Goal: Task Accomplishment & Management: Use online tool/utility

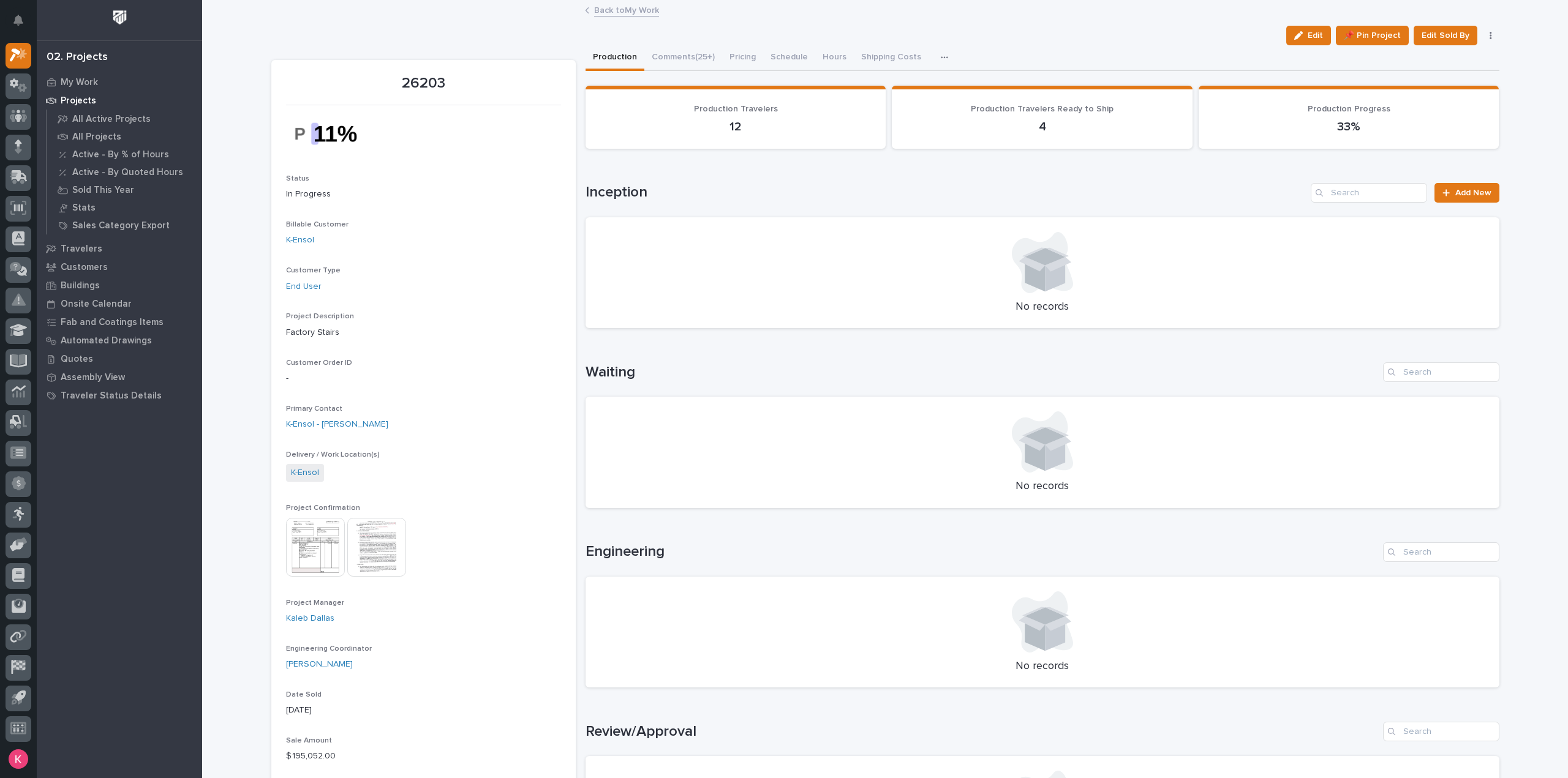
click at [78, 97] on p "Projects" at bounding box center [78, 101] width 36 height 11
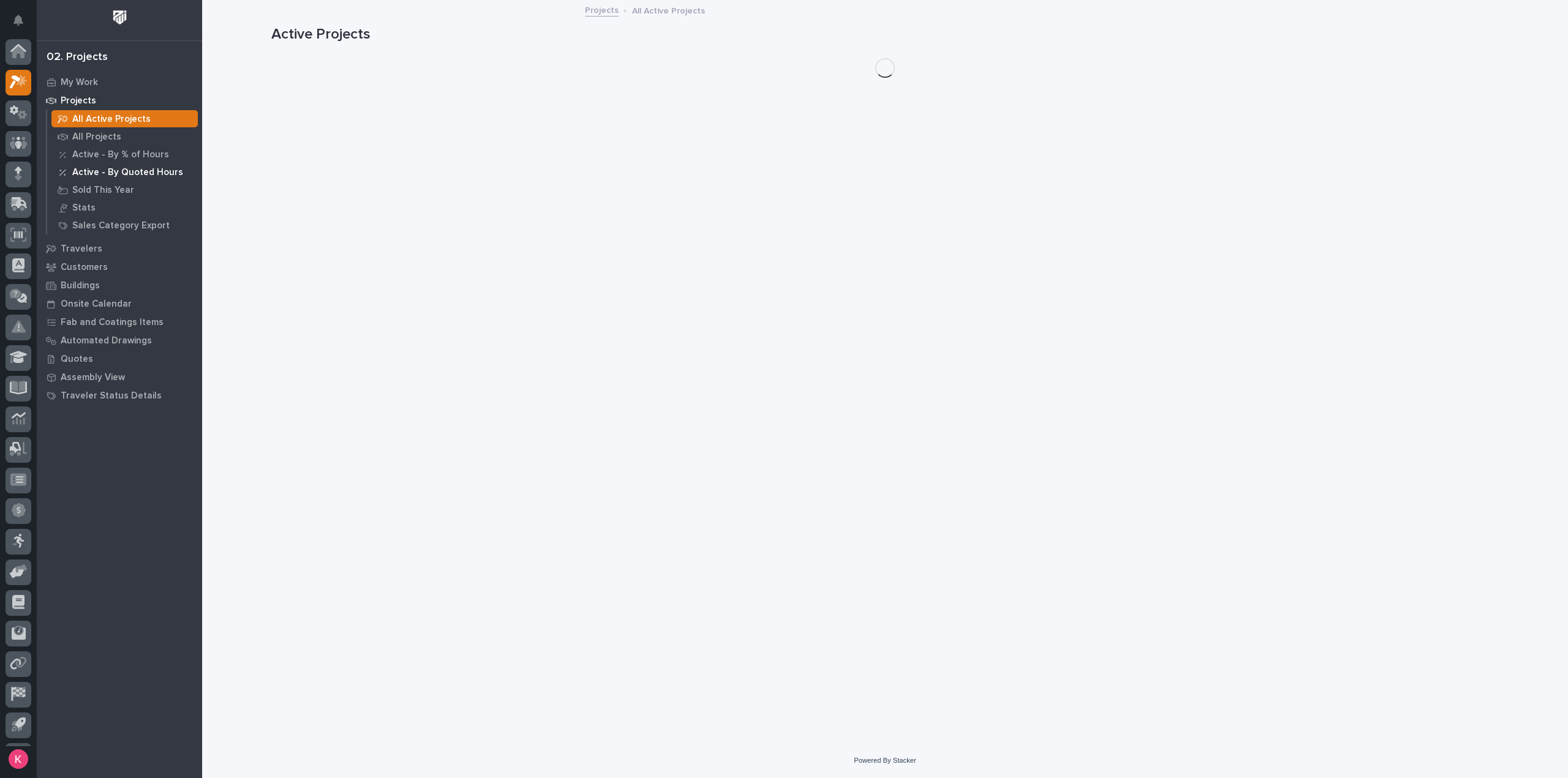
scroll to position [27, 0]
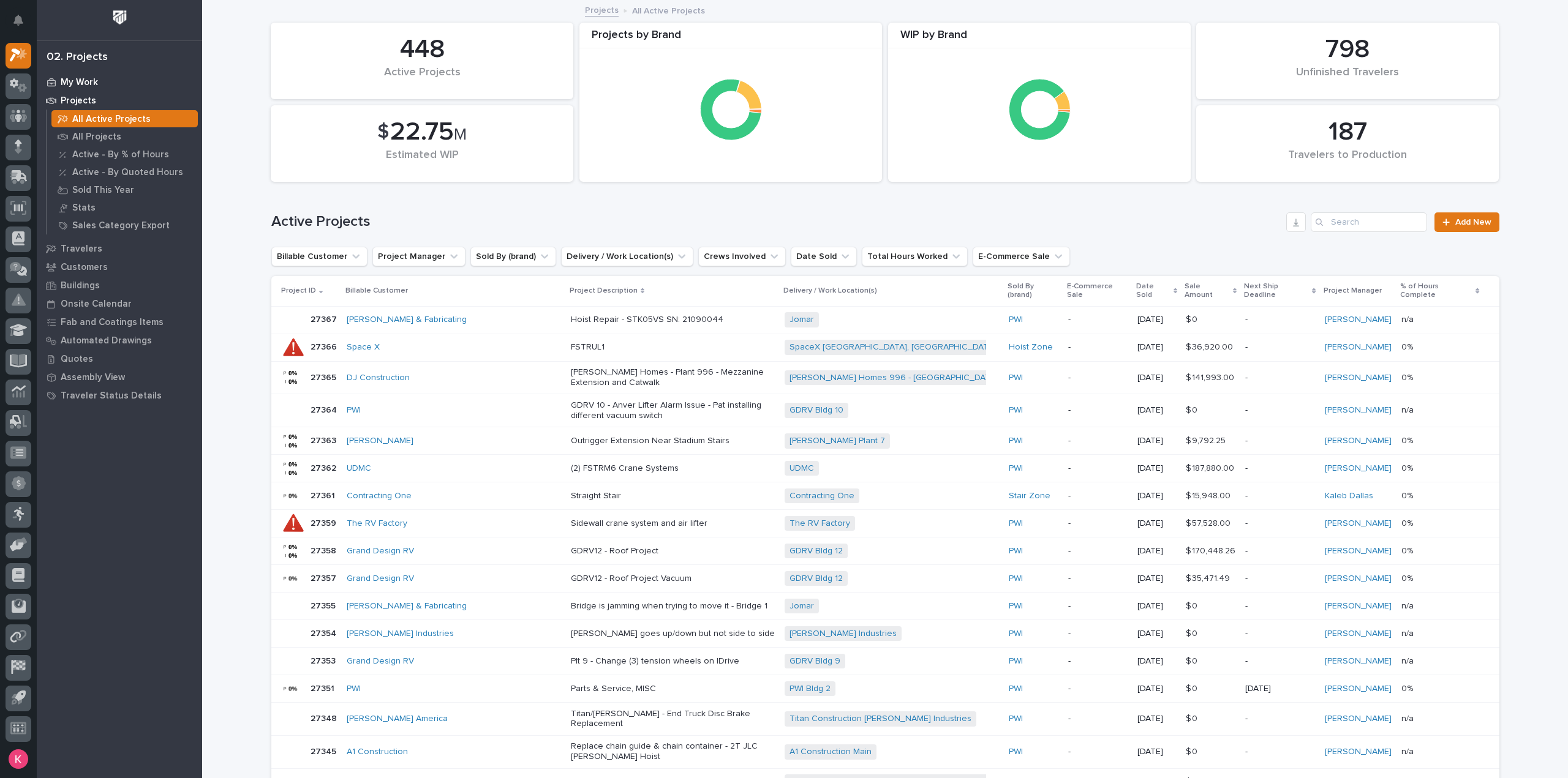
click at [85, 85] on p "My Work" at bounding box center [79, 83] width 38 height 11
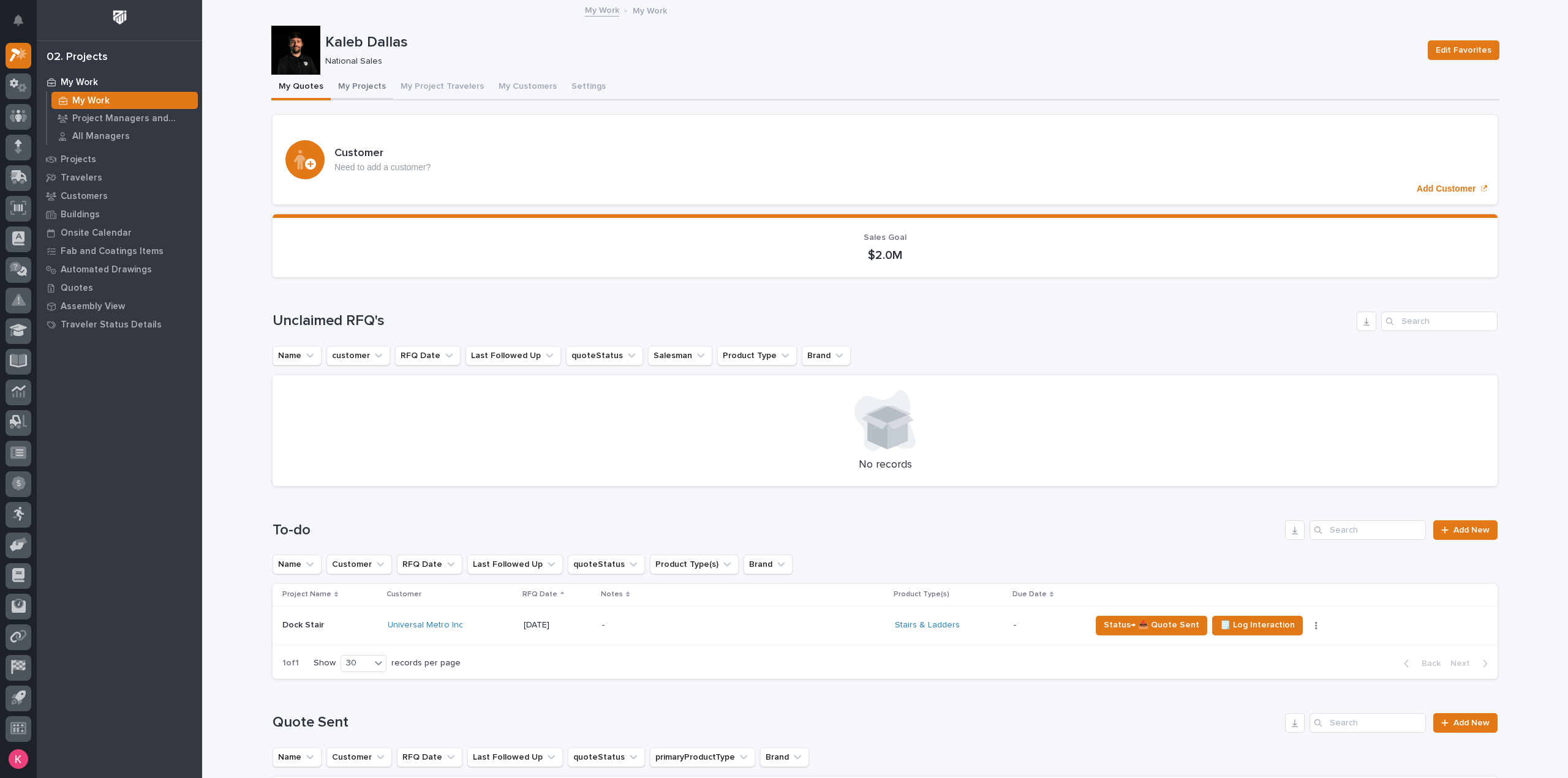
click at [357, 90] on button "My Projects" at bounding box center [361, 88] width 63 height 26
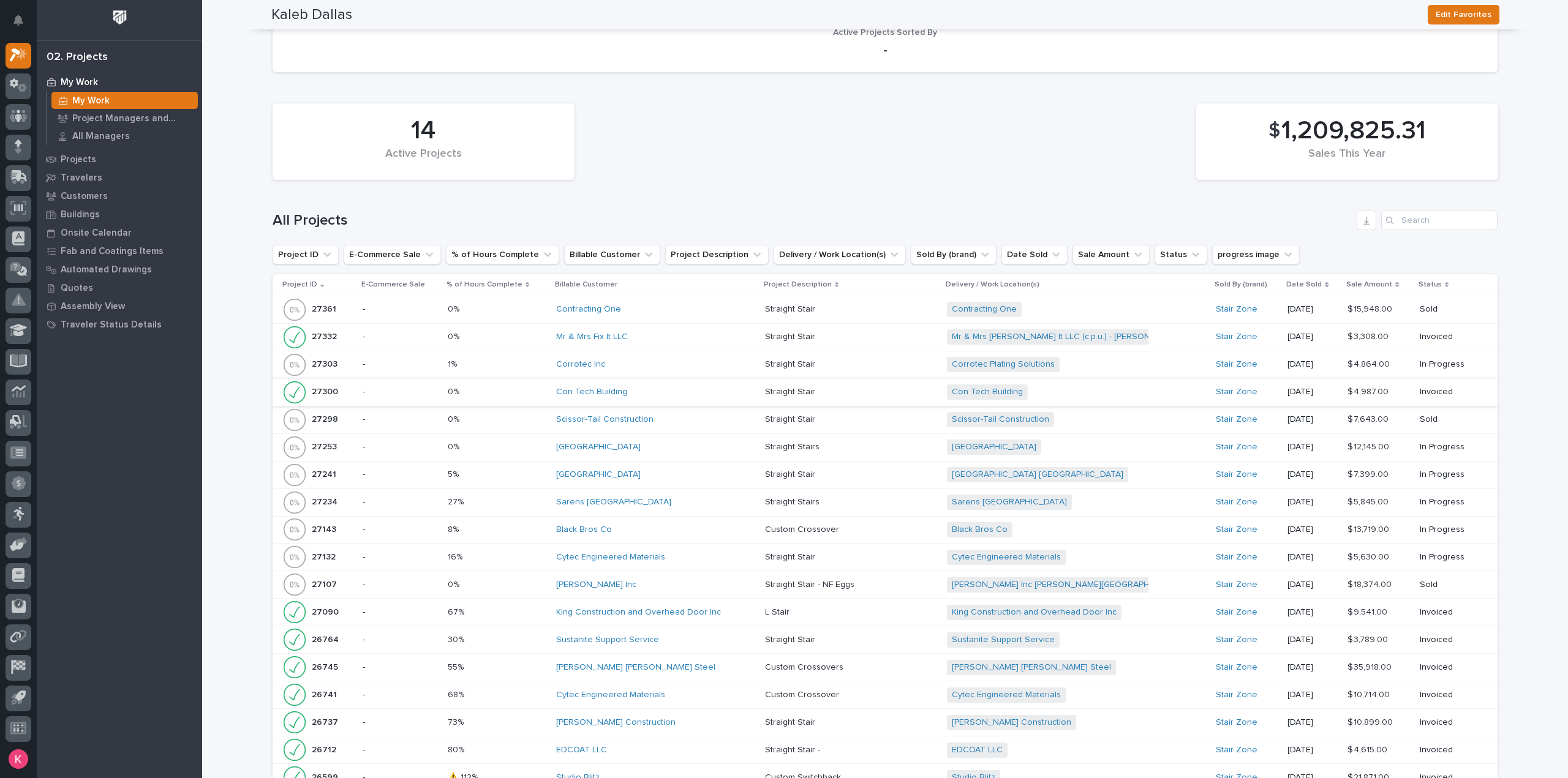
scroll to position [918, 0]
click at [680, 514] on td "Black Bros Co" at bounding box center [656, 528] width 210 height 28
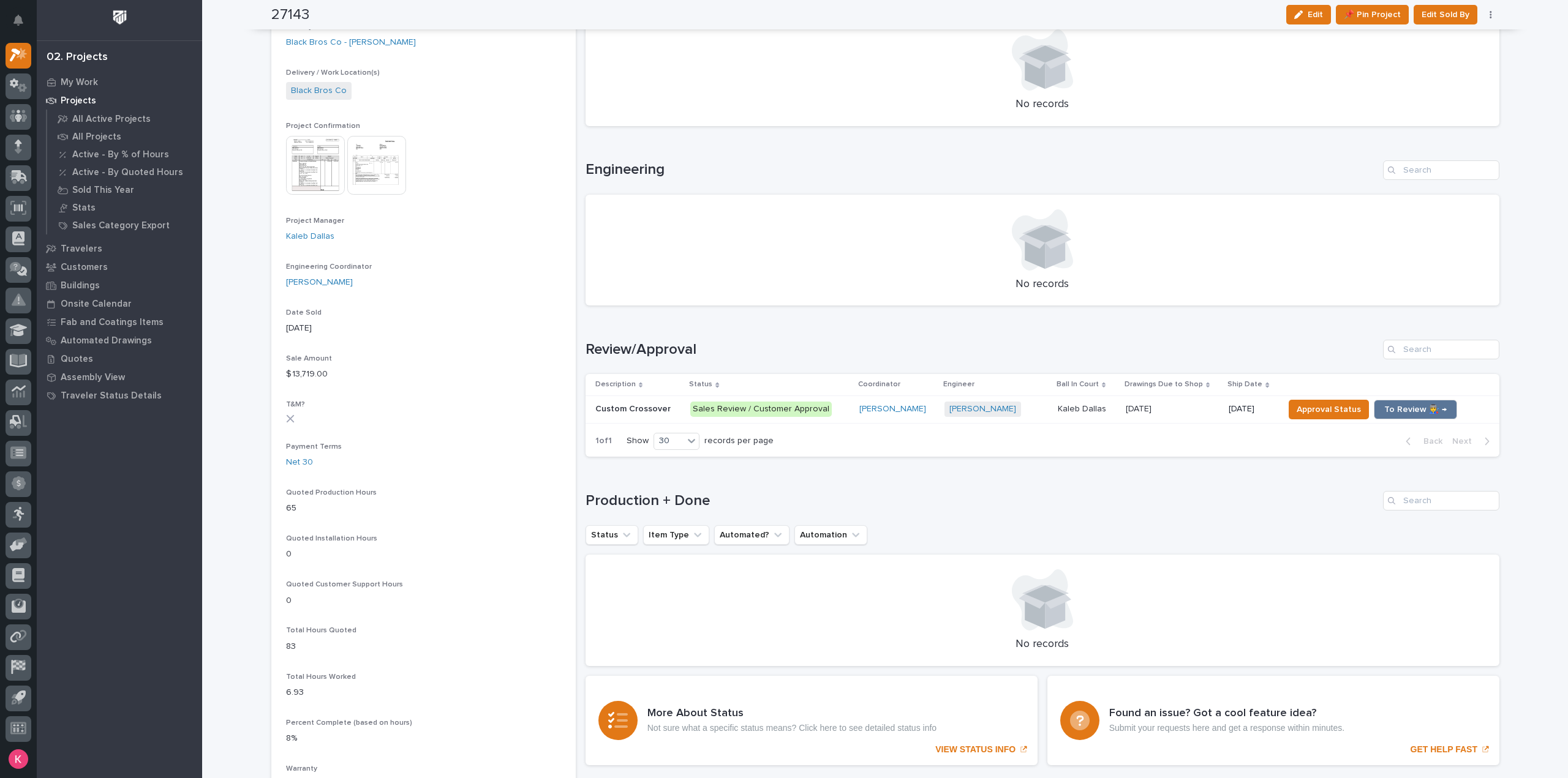
scroll to position [306, 0]
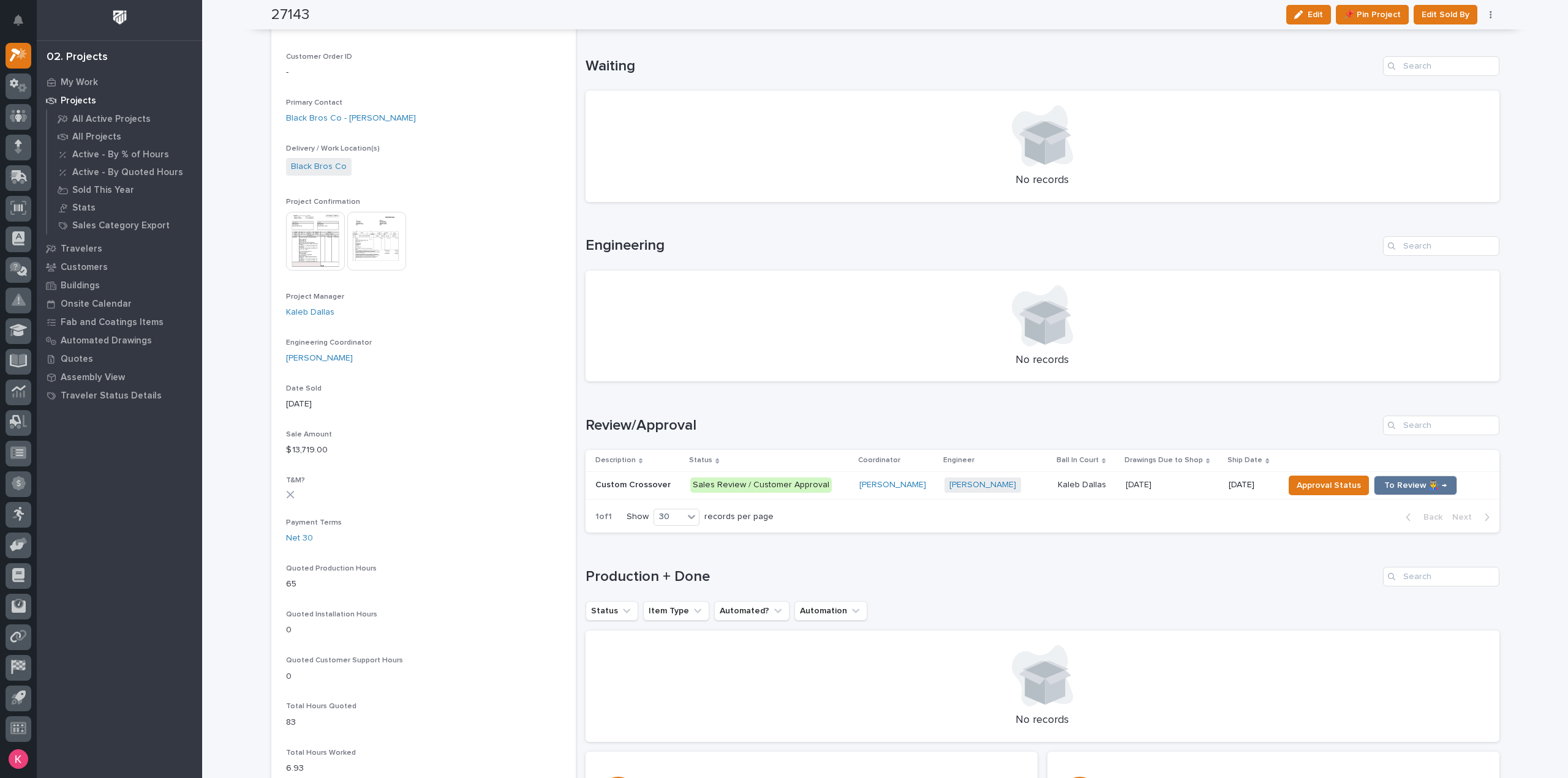
click at [354, 241] on img at bounding box center [377, 241] width 59 height 59
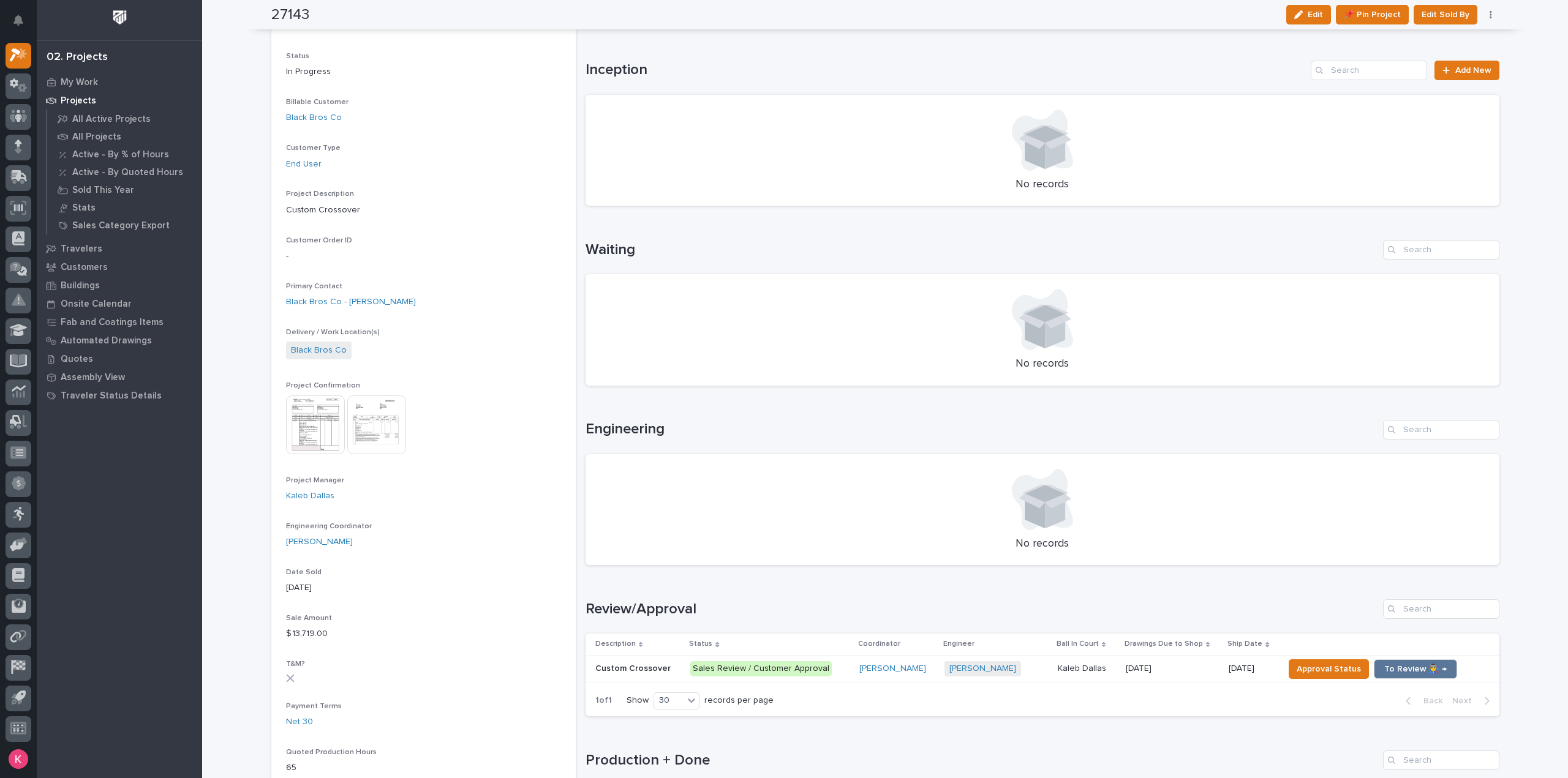
scroll to position [0, 0]
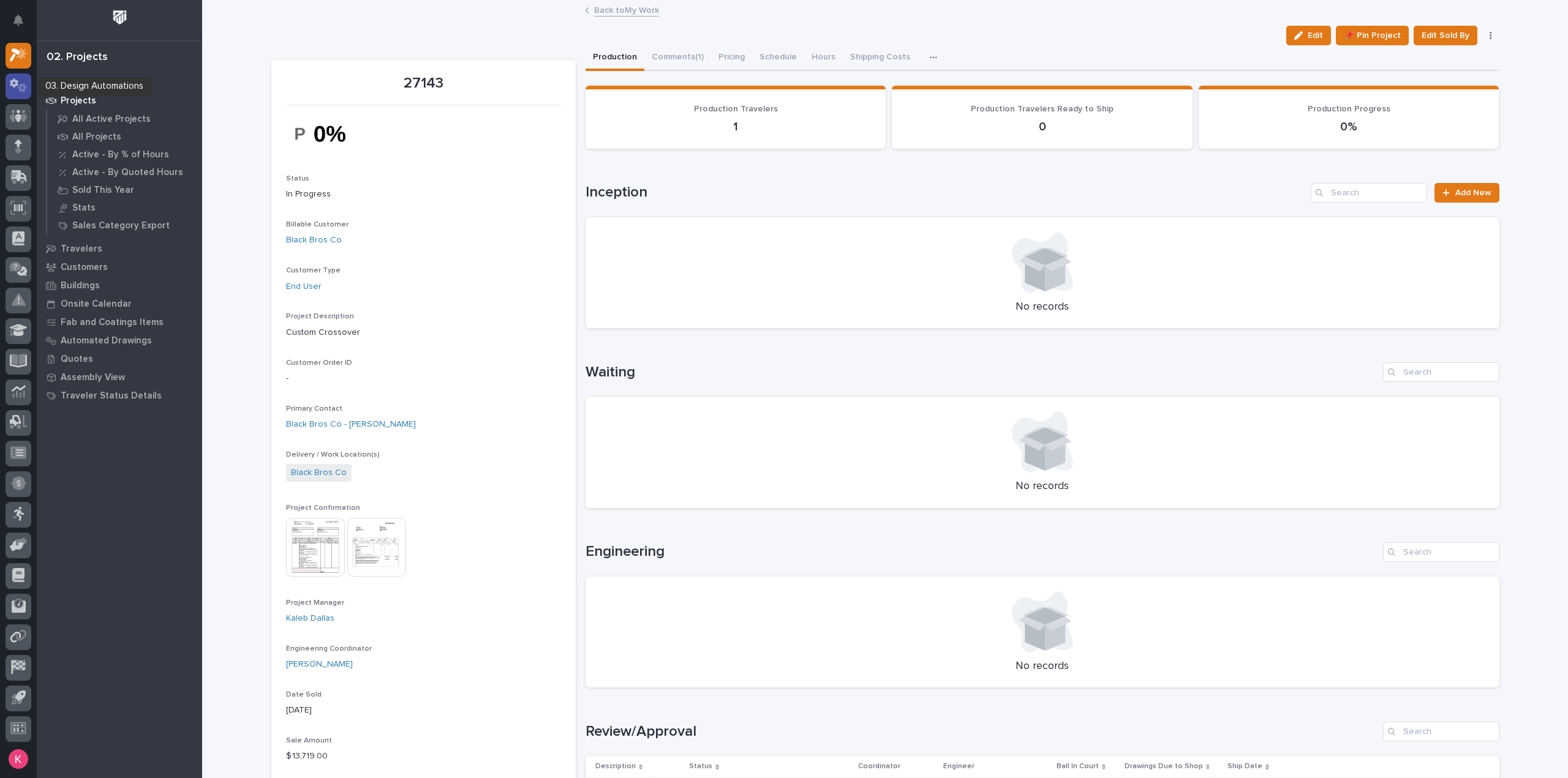
drag, startPoint x: 27, startPoint y: 81, endPoint x: 19, endPoint y: 87, distance: 10.0
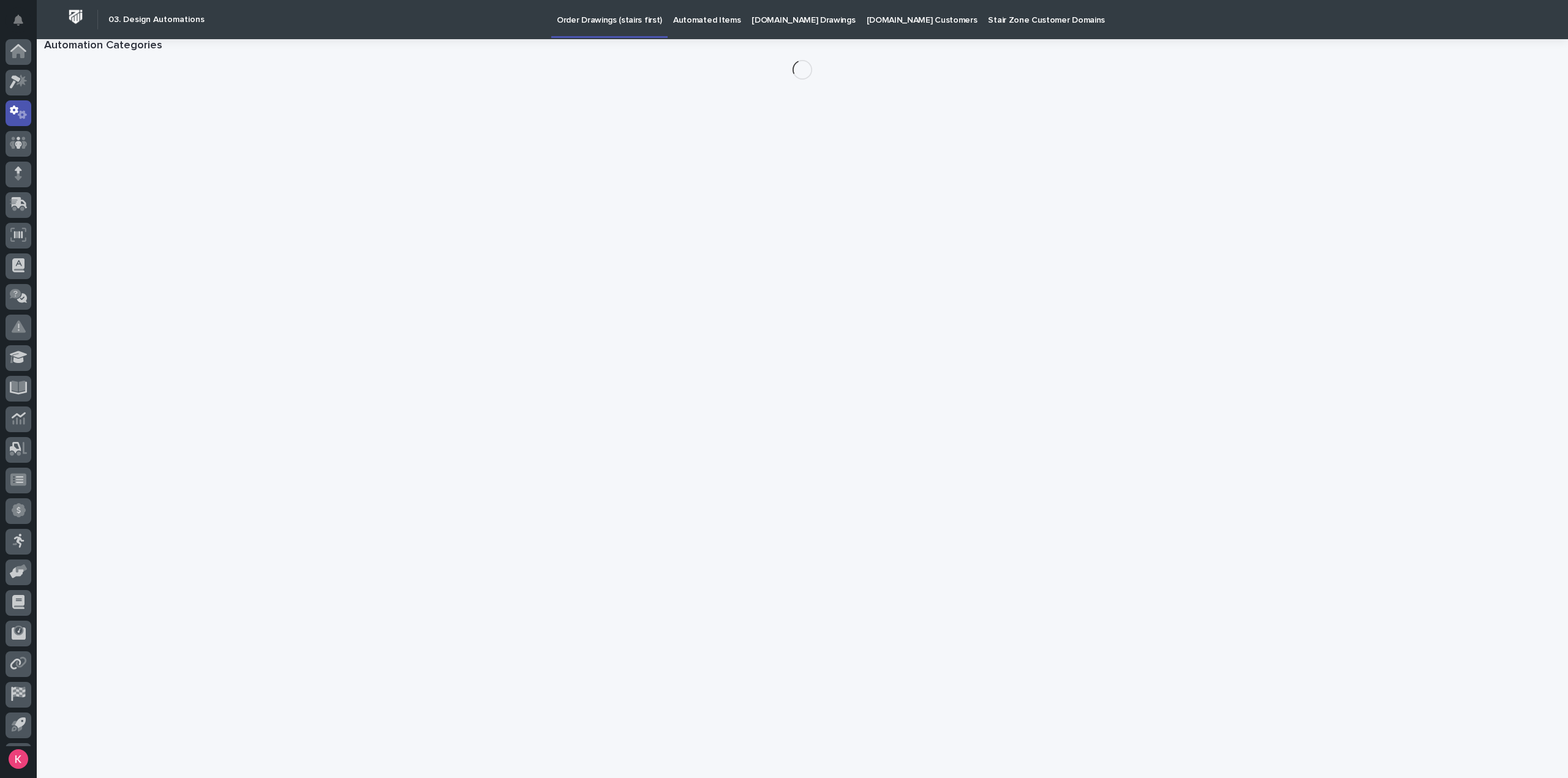
scroll to position [27, 0]
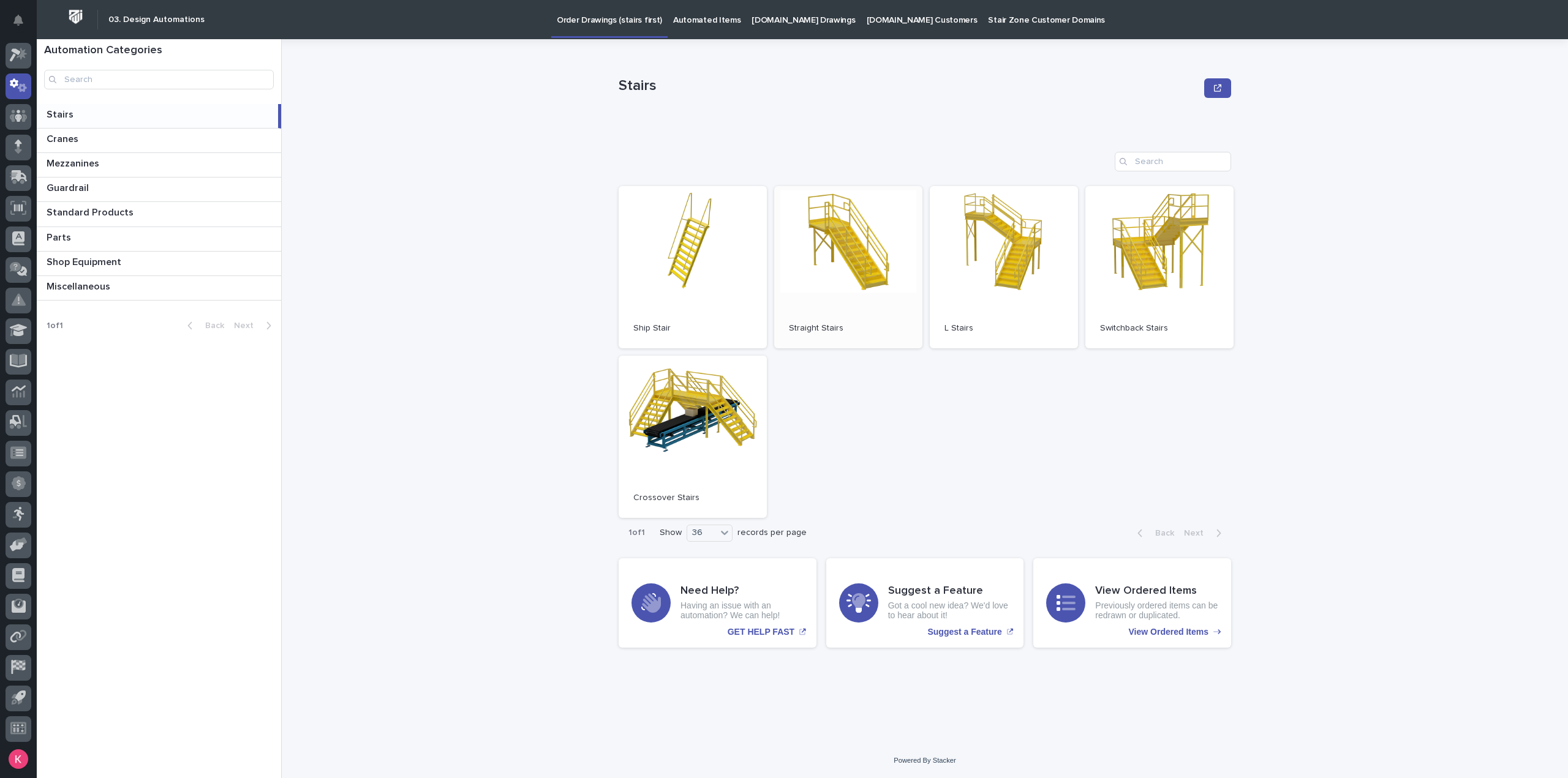
click at [831, 263] on link "Open" at bounding box center [848, 267] width 148 height 162
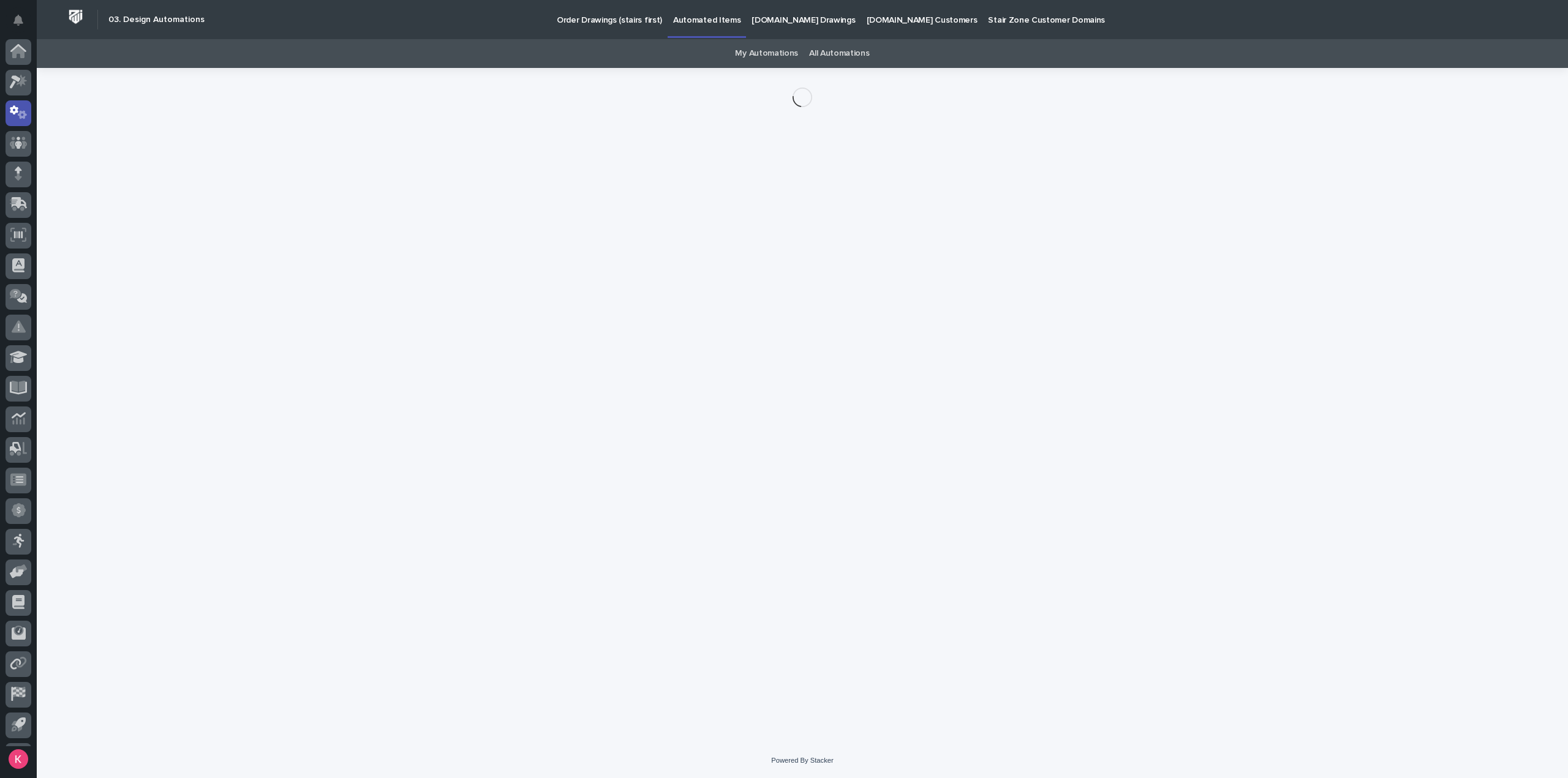
scroll to position [27, 0]
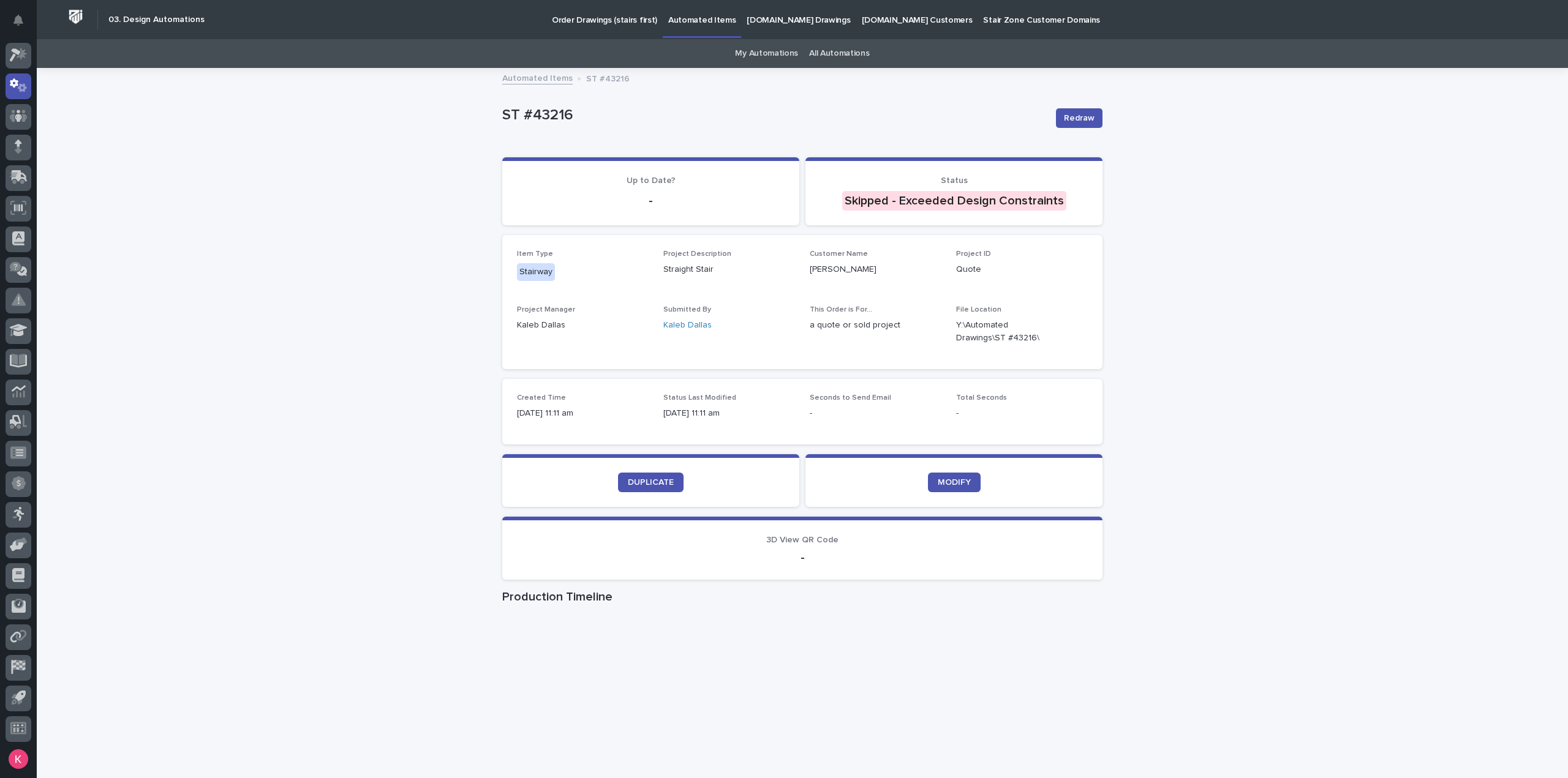
click at [1546, 360] on div "Loading... Saving… Loading... Saving… ST #43216 Redraw ST #43216 Redraw Sorry, …" at bounding box center [802, 462] width 1531 height 785
drag, startPoint x: 1487, startPoint y: 304, endPoint x: 1552, endPoint y: 320, distance: 66.9
click at [1529, 314] on div "Loading... Saving… Loading... Saving… ST #43216 Redraw ST #43216 Redraw Sorry, …" at bounding box center [802, 462] width 1531 height 785
drag, startPoint x: 925, startPoint y: 492, endPoint x: 937, endPoint y: 488, distance: 12.6
click at [930, 489] on section "MODIFY" at bounding box center [954, 480] width 297 height 53
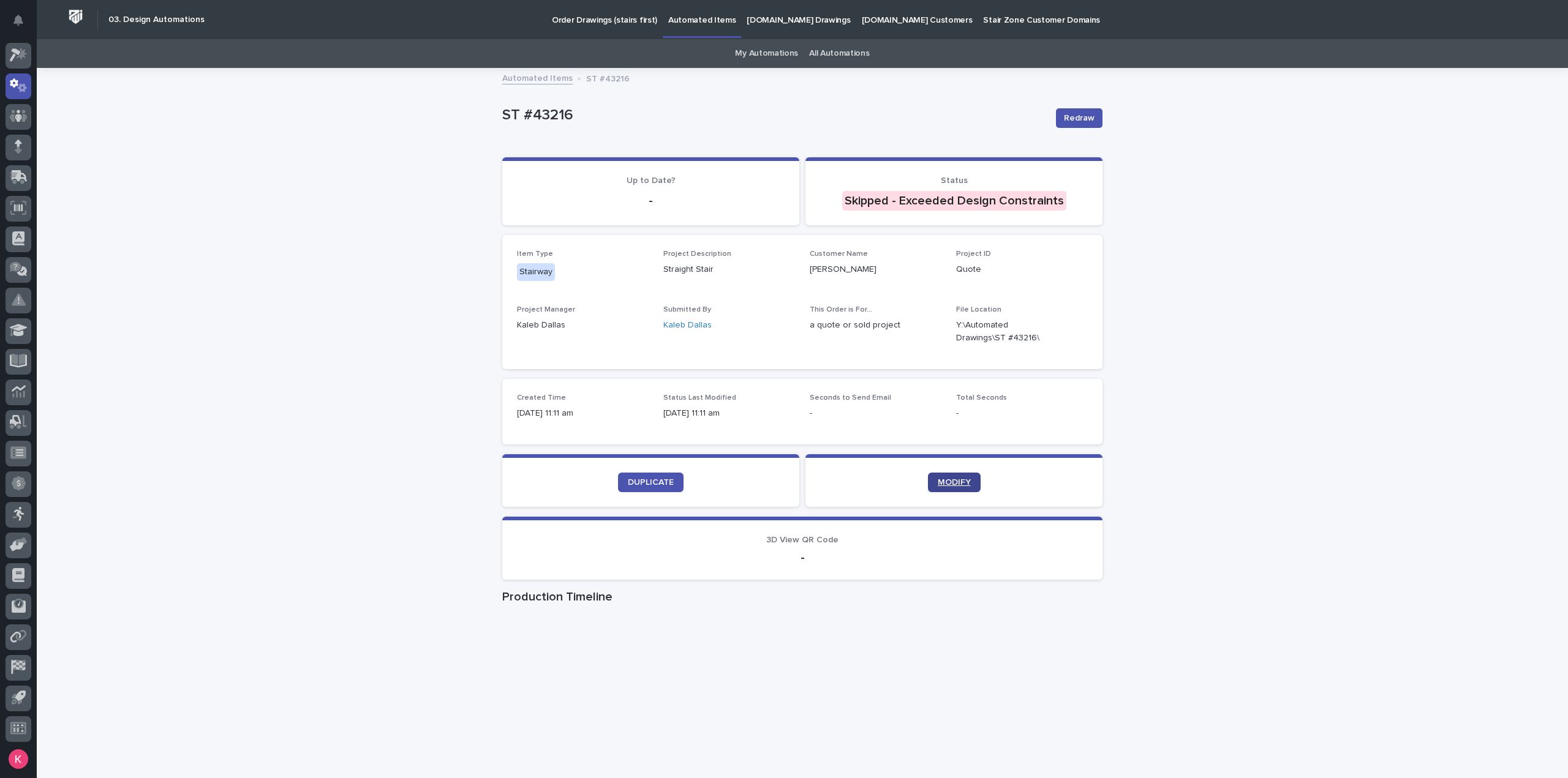
click at [937, 487] on link "MODIFY" at bounding box center [955, 483] width 53 height 20
click at [647, 487] on link "DUPLICATE" at bounding box center [651, 483] width 65 height 20
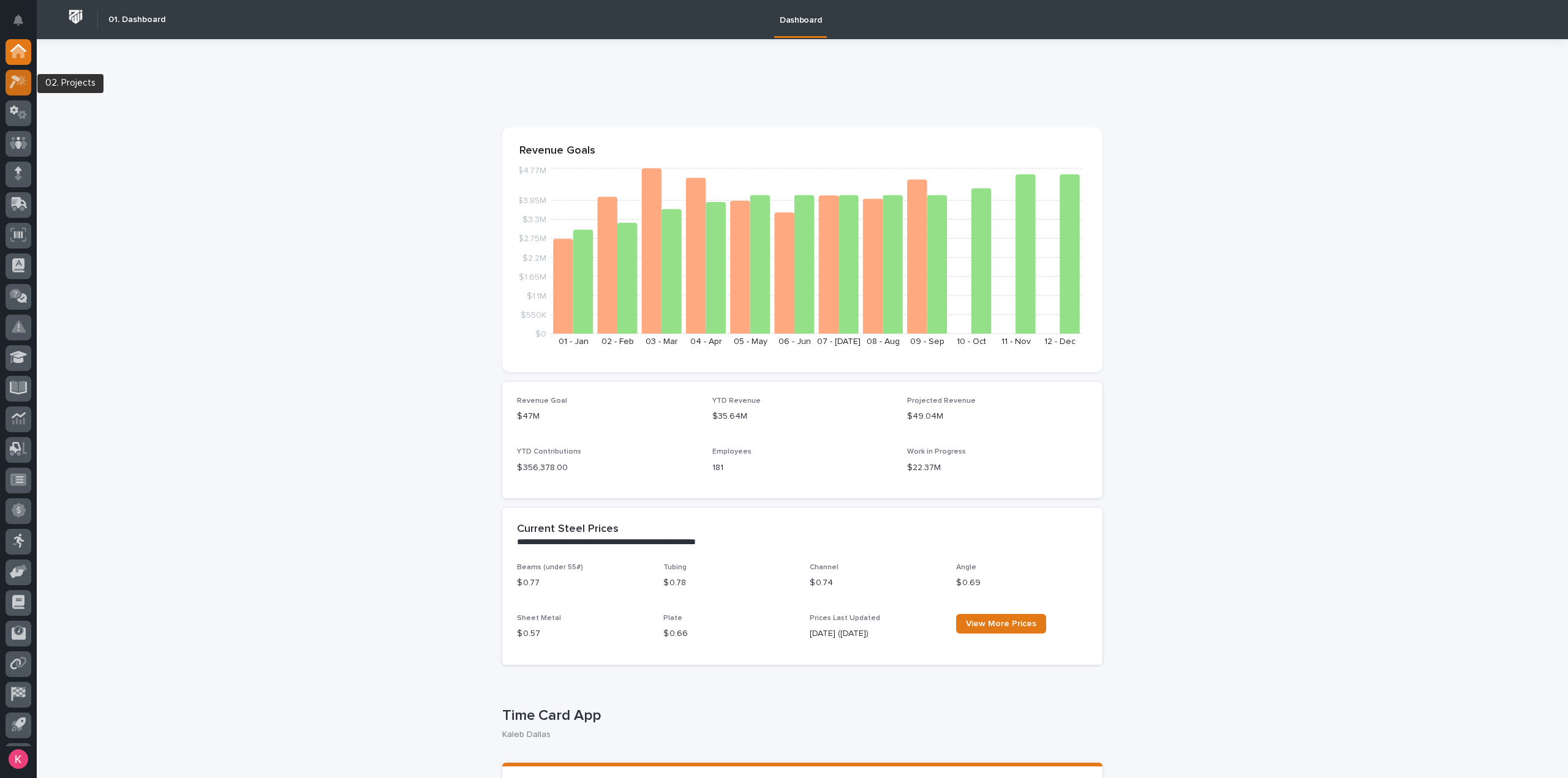
click at [6, 82] on div at bounding box center [19, 83] width 26 height 26
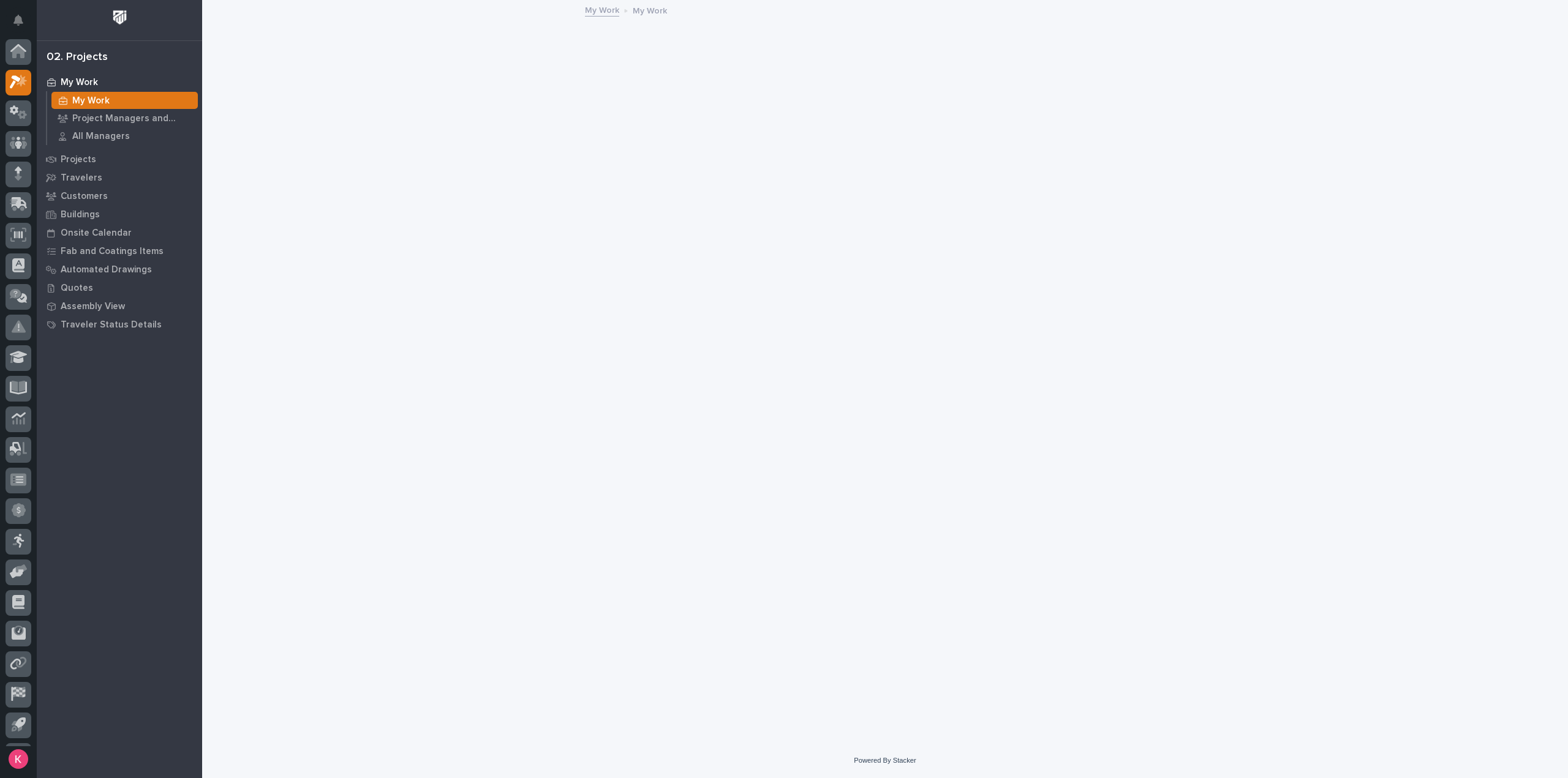
click at [16, 106] on icon at bounding box center [14, 110] width 9 height 9
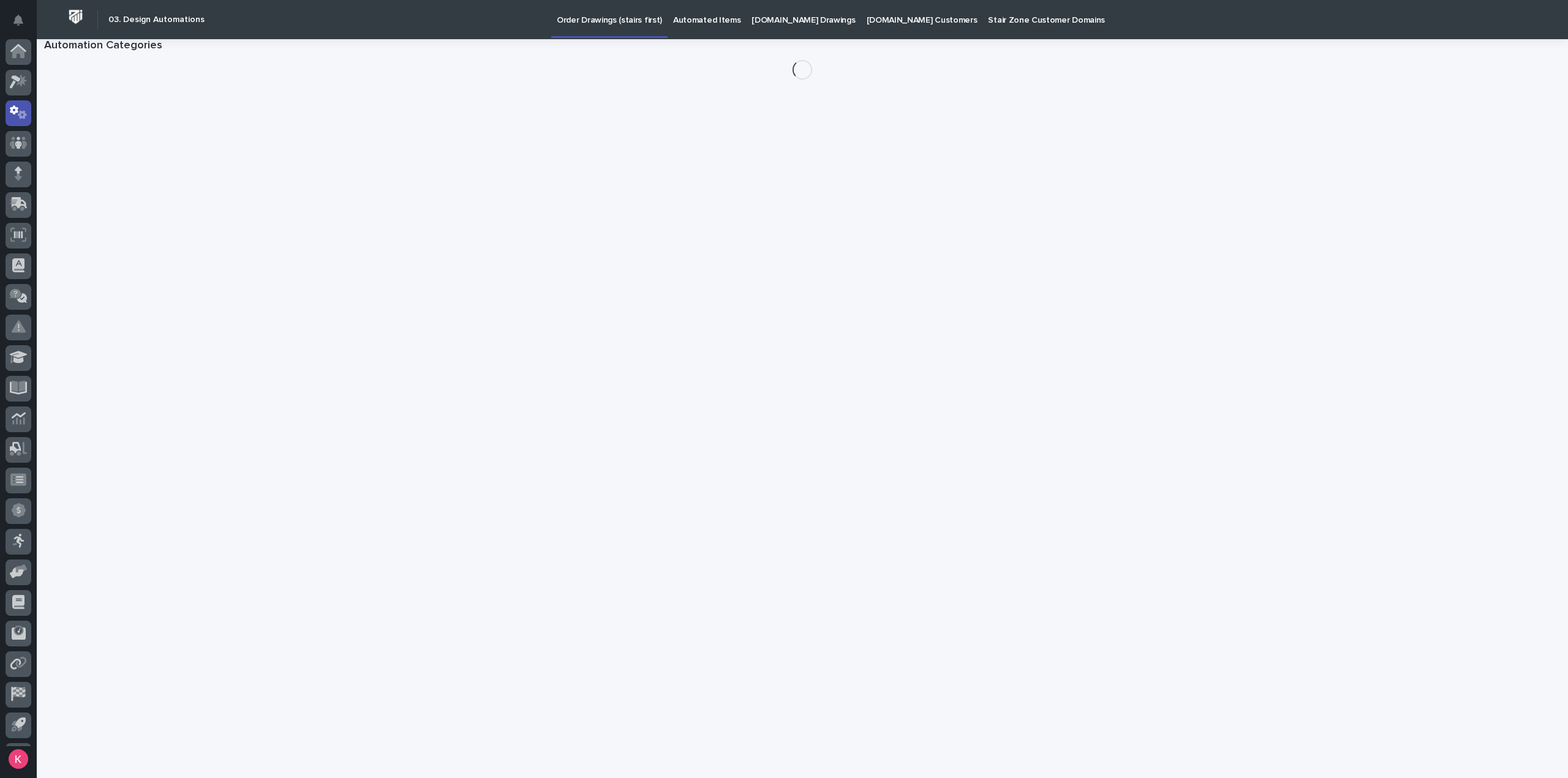
scroll to position [27, 0]
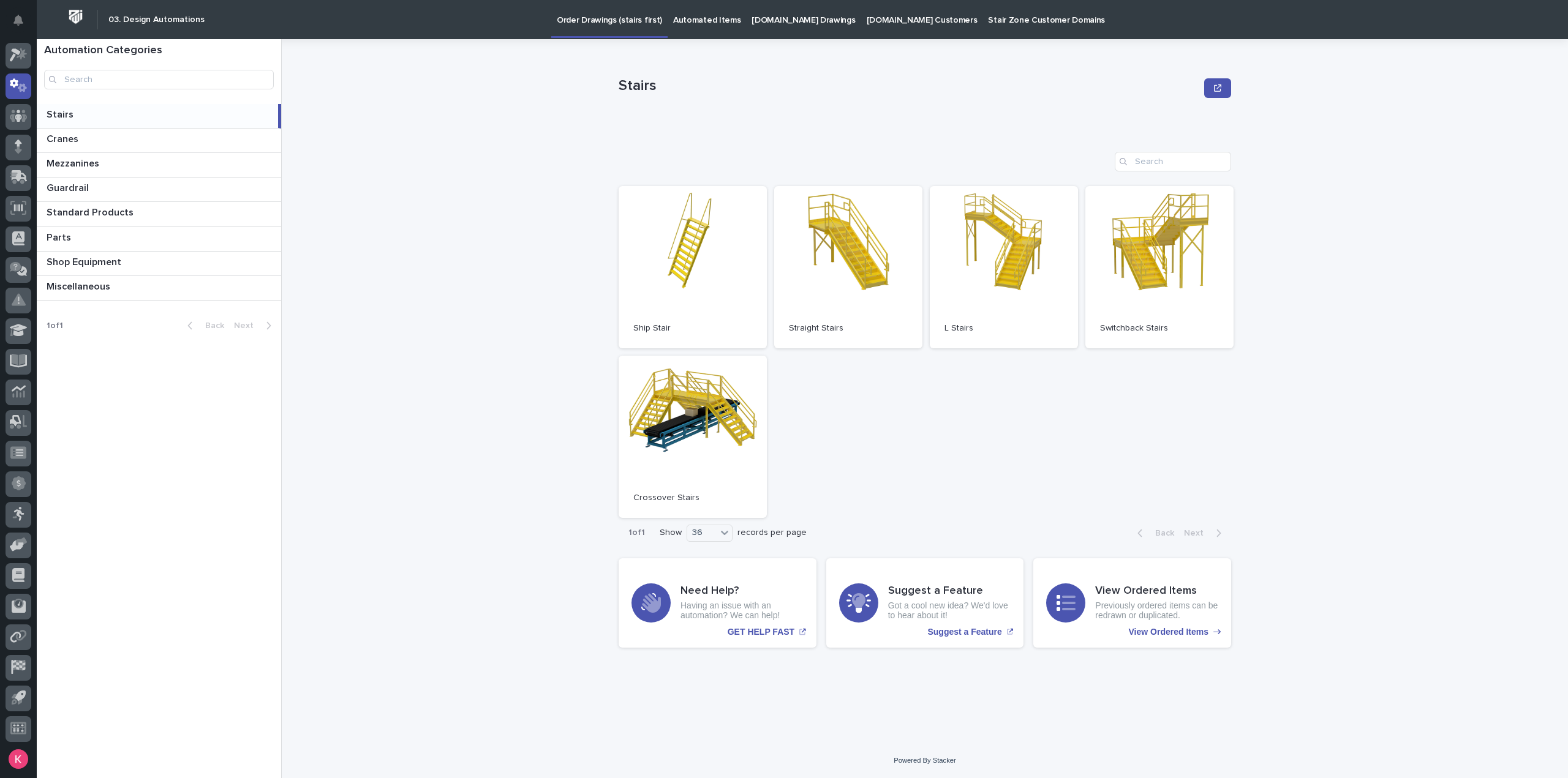
click at [705, 28] on link "Automated Items" at bounding box center [706, 19] width 78 height 38
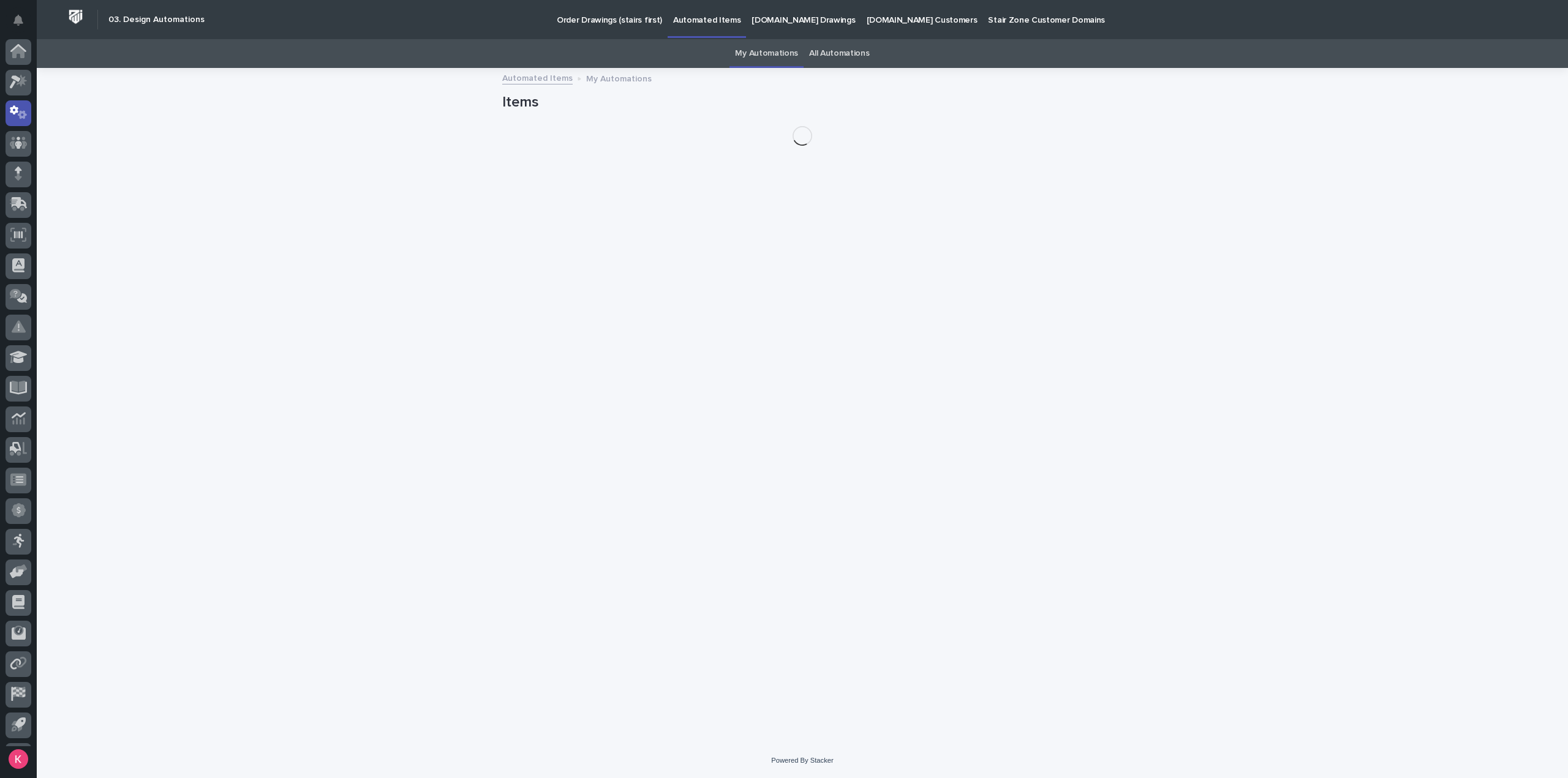
scroll to position [27, 0]
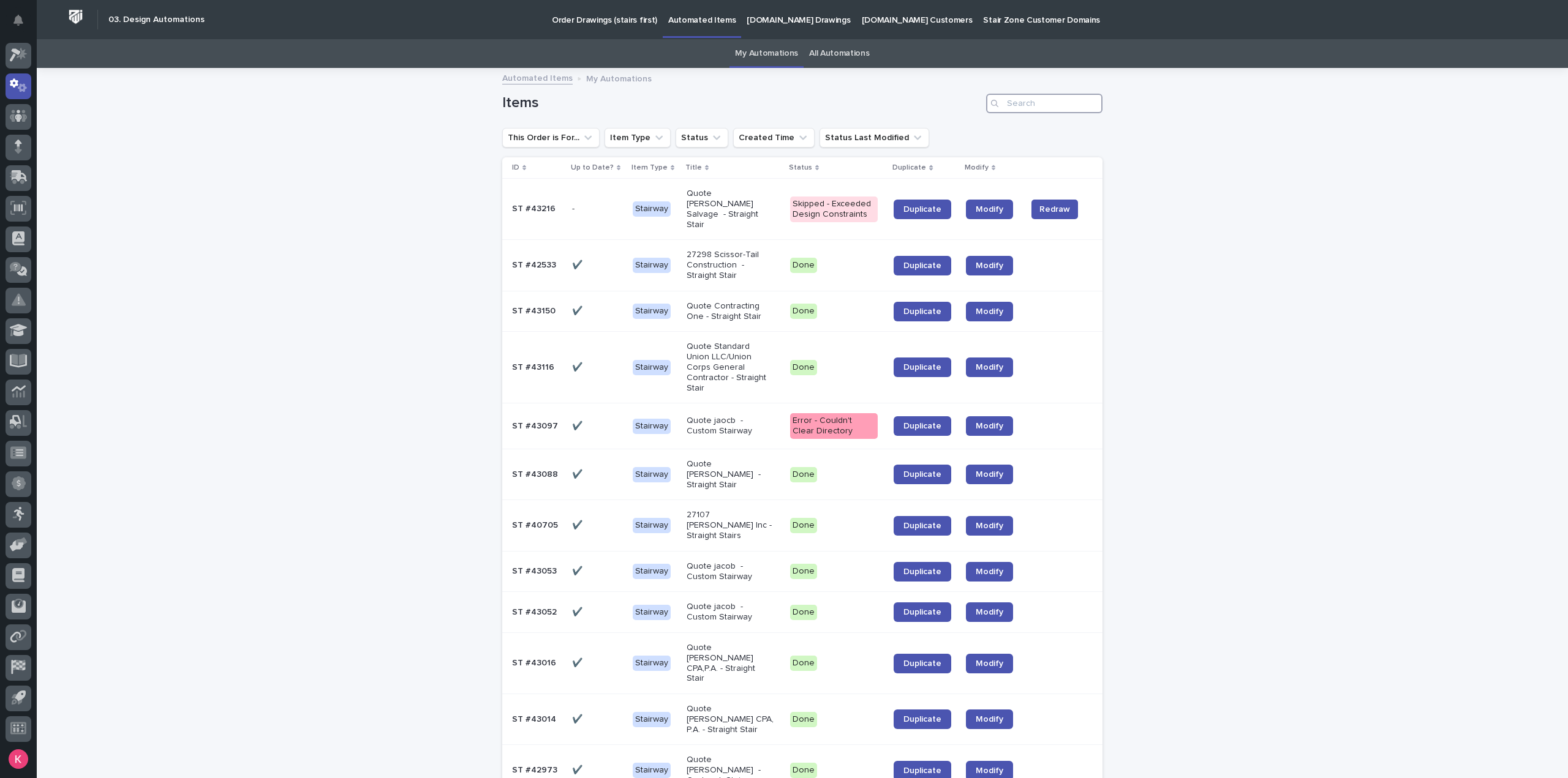
drag, startPoint x: 1021, startPoint y: 107, endPoint x: 1050, endPoint y: 108, distance: 29.0
click at [1028, 104] on input "Search" at bounding box center [1044, 104] width 117 height 20
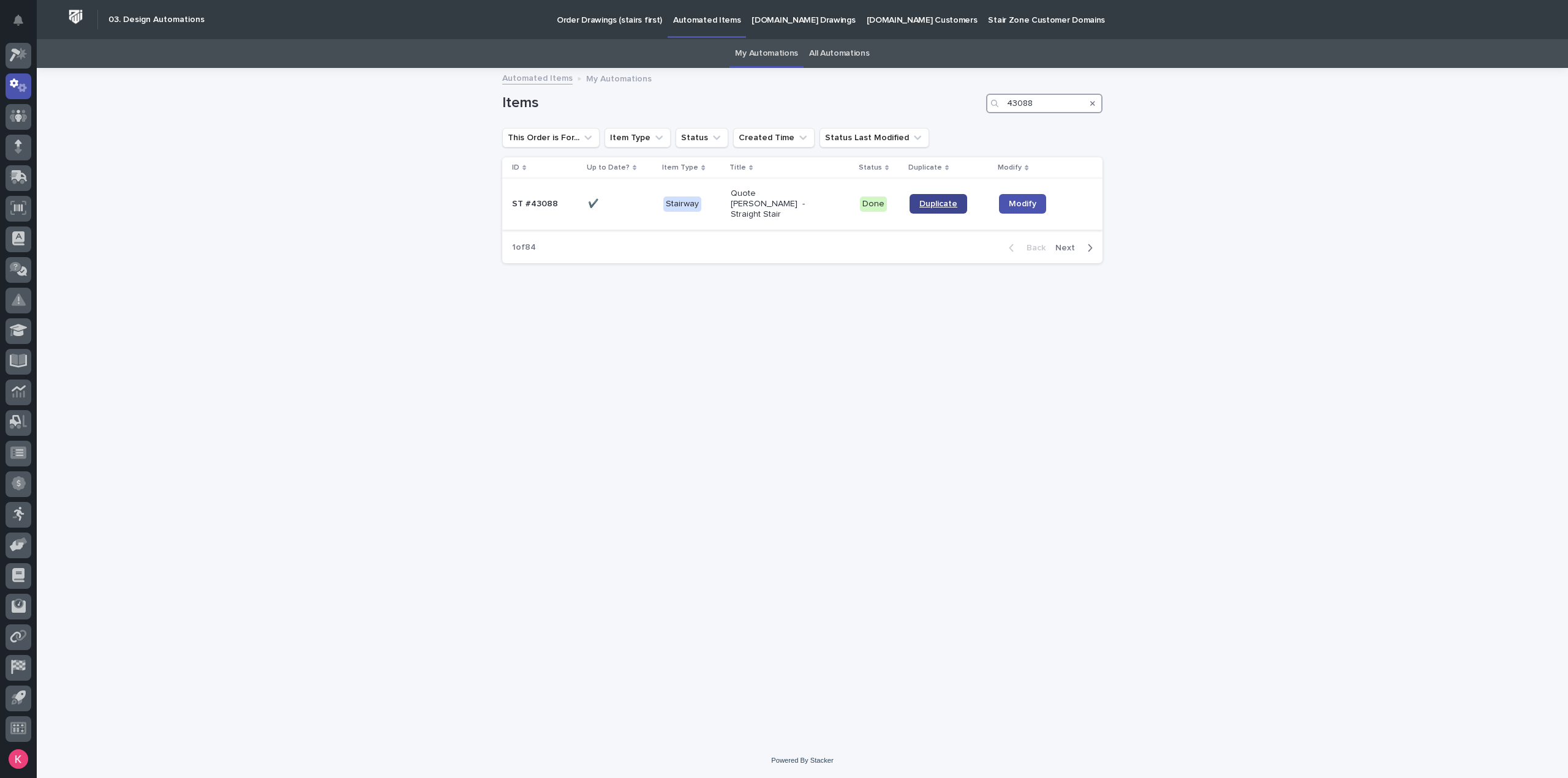
type input "43088"
click at [931, 194] on link "Duplicate" at bounding box center [938, 204] width 58 height 20
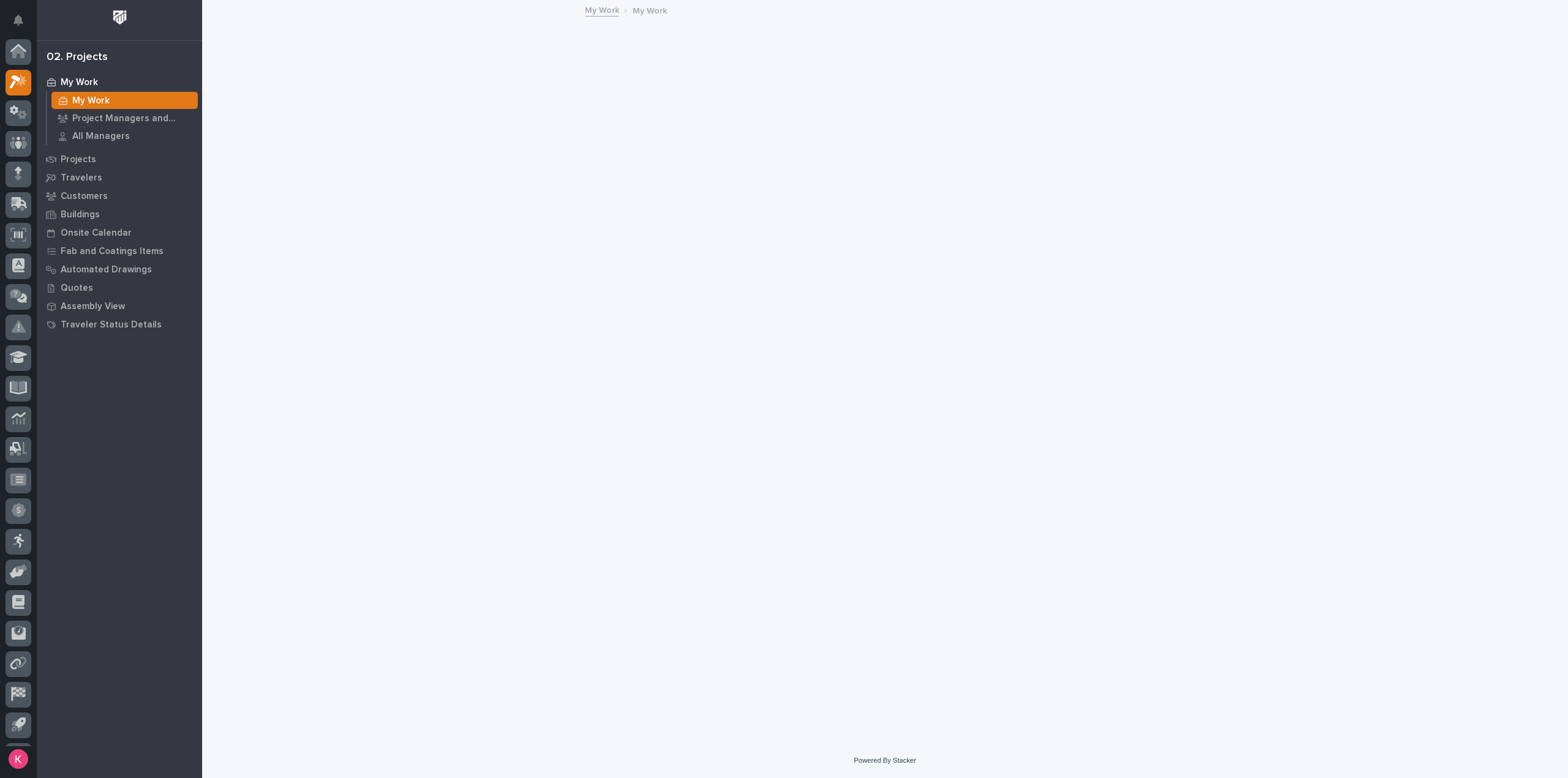
scroll to position [27, 0]
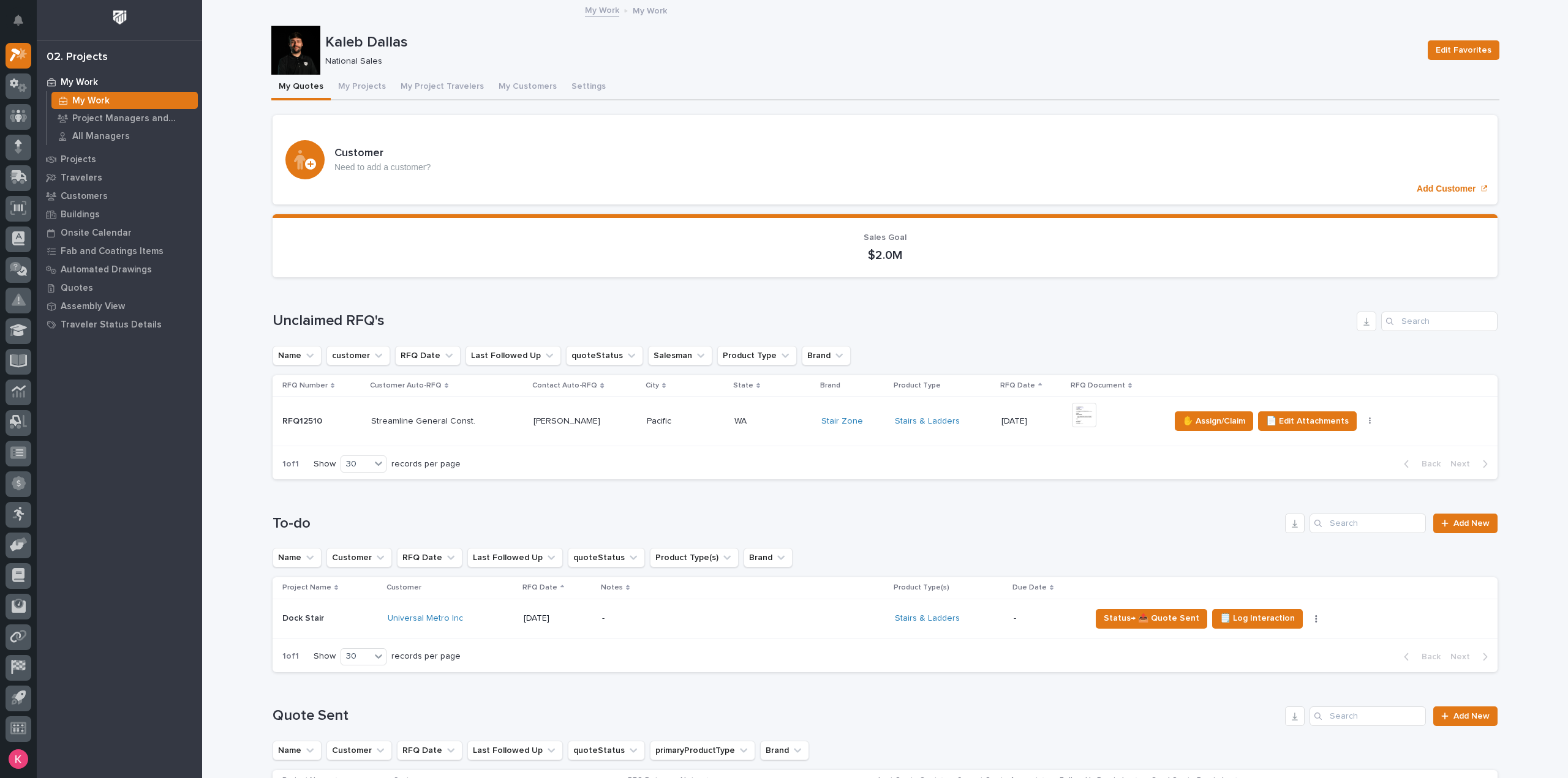
click at [794, 419] on p at bounding box center [773, 422] width 78 height 11
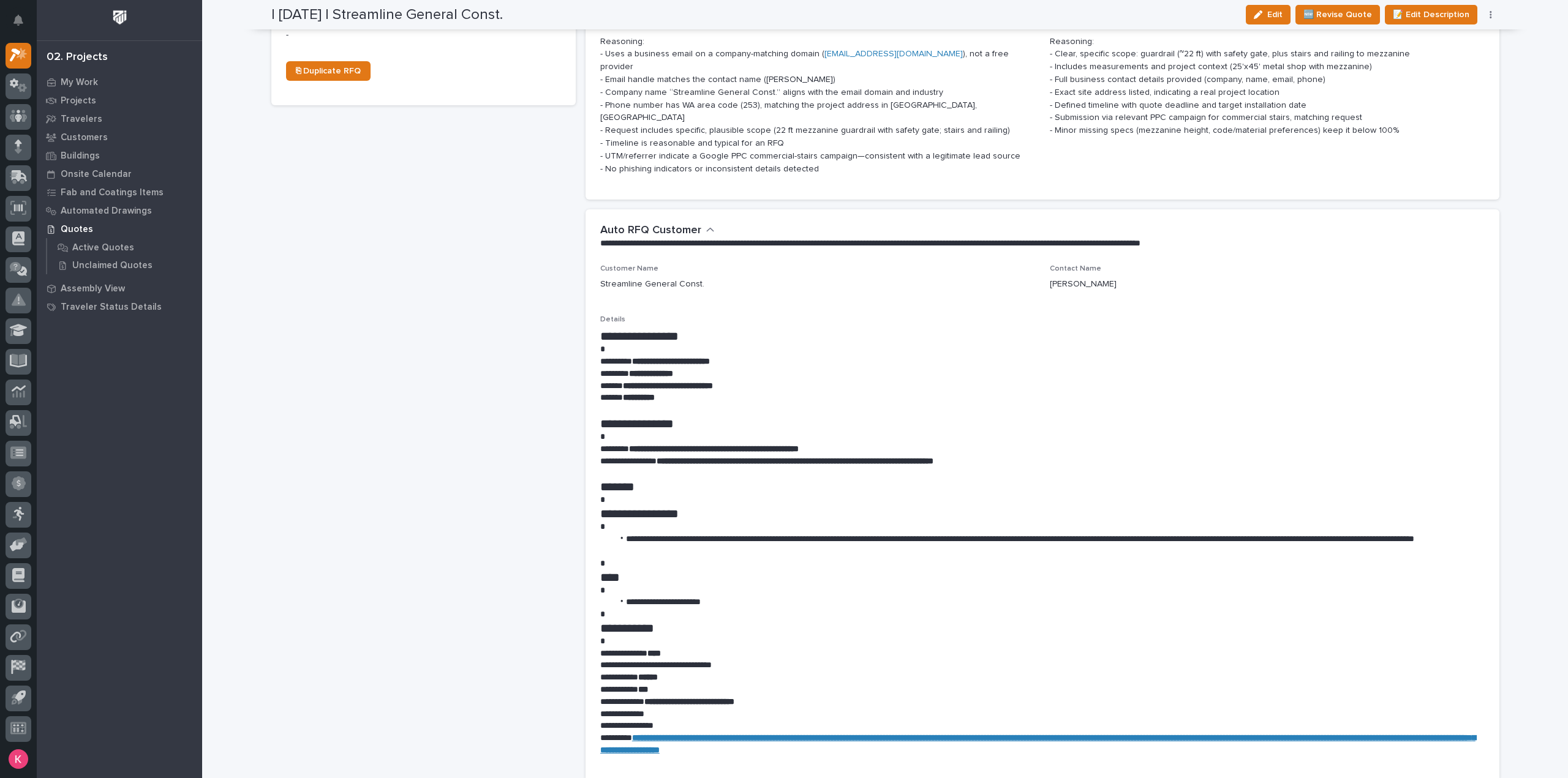
scroll to position [551, 0]
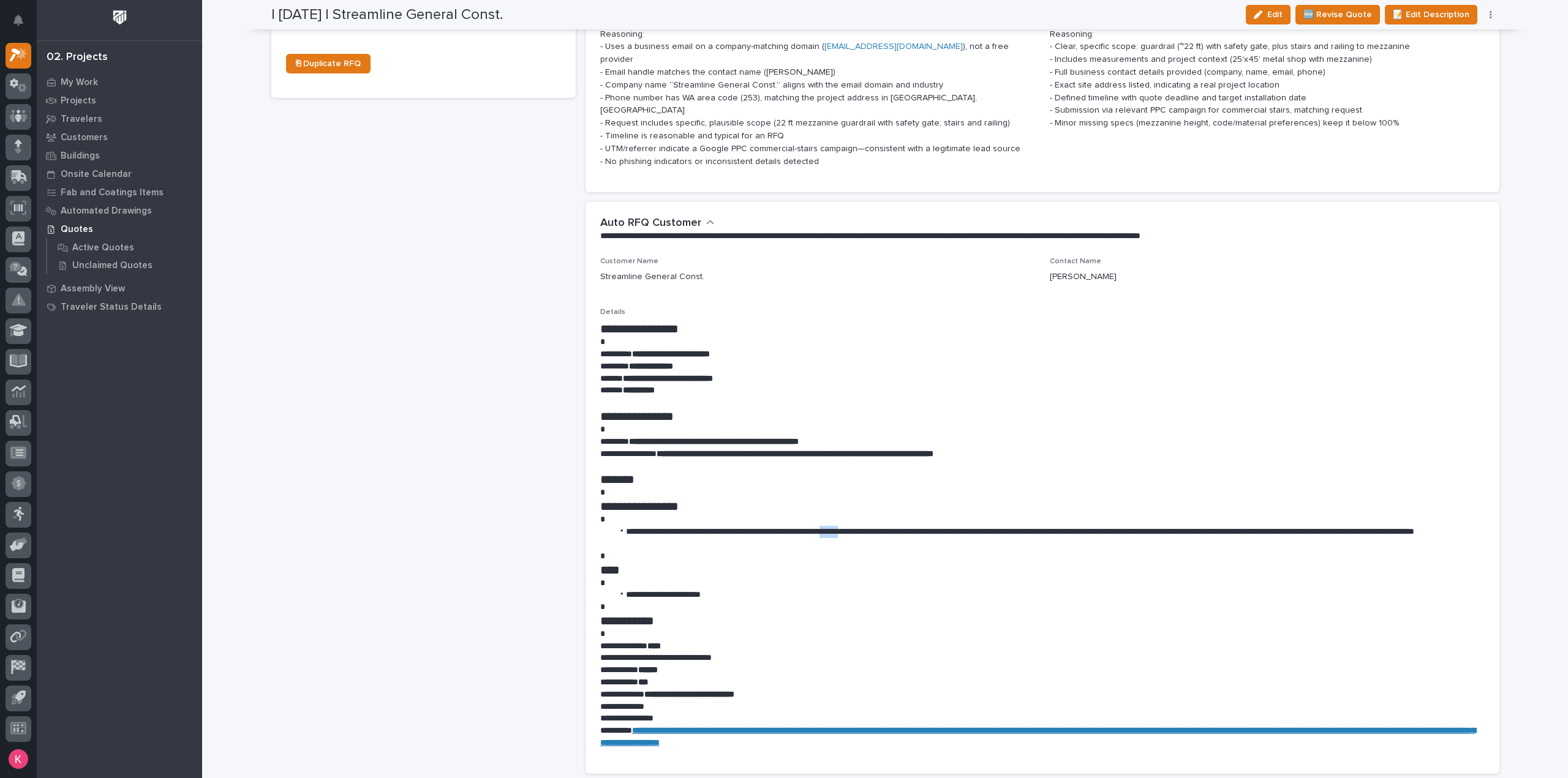
drag, startPoint x: 854, startPoint y: 507, endPoint x: 932, endPoint y: 507, distance: 78.0
click at [912, 526] on li "**********" at bounding box center [1049, 538] width 871 height 24
click at [915, 628] on p at bounding box center [1043, 634] width 884 height 12
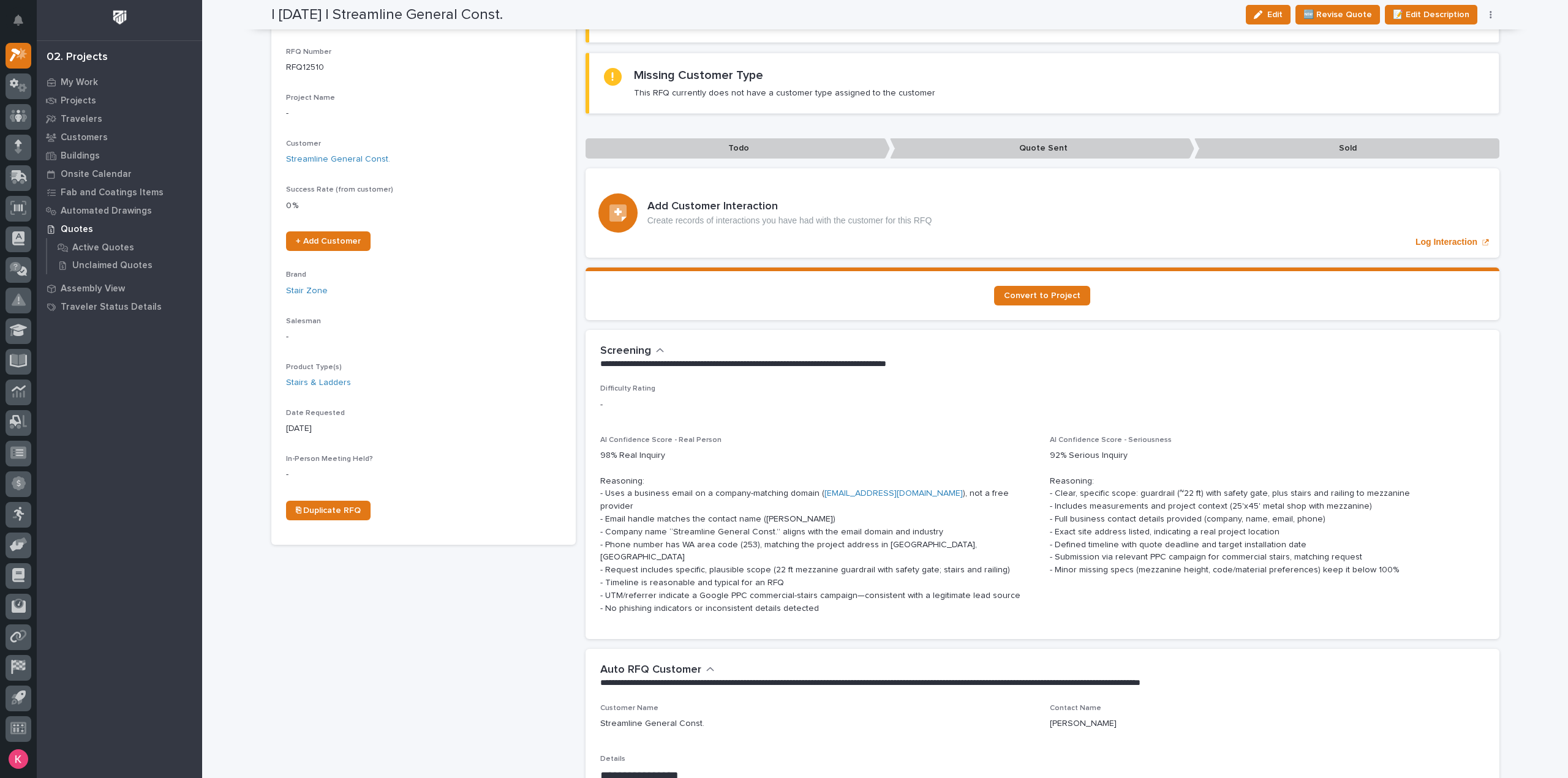
scroll to position [0, 0]
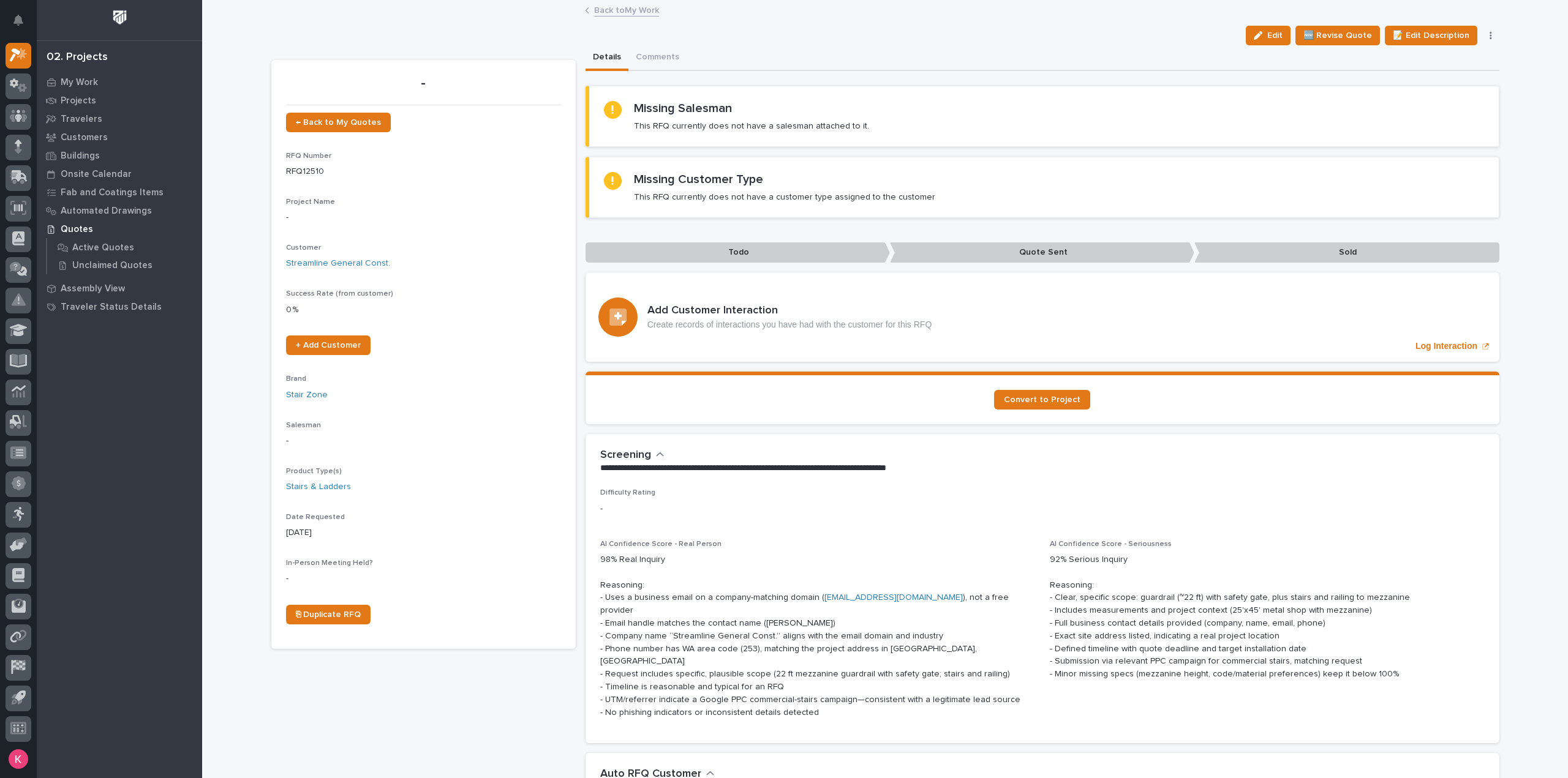
click at [646, 9] on link "Back to My Work" at bounding box center [627, 9] width 65 height 14
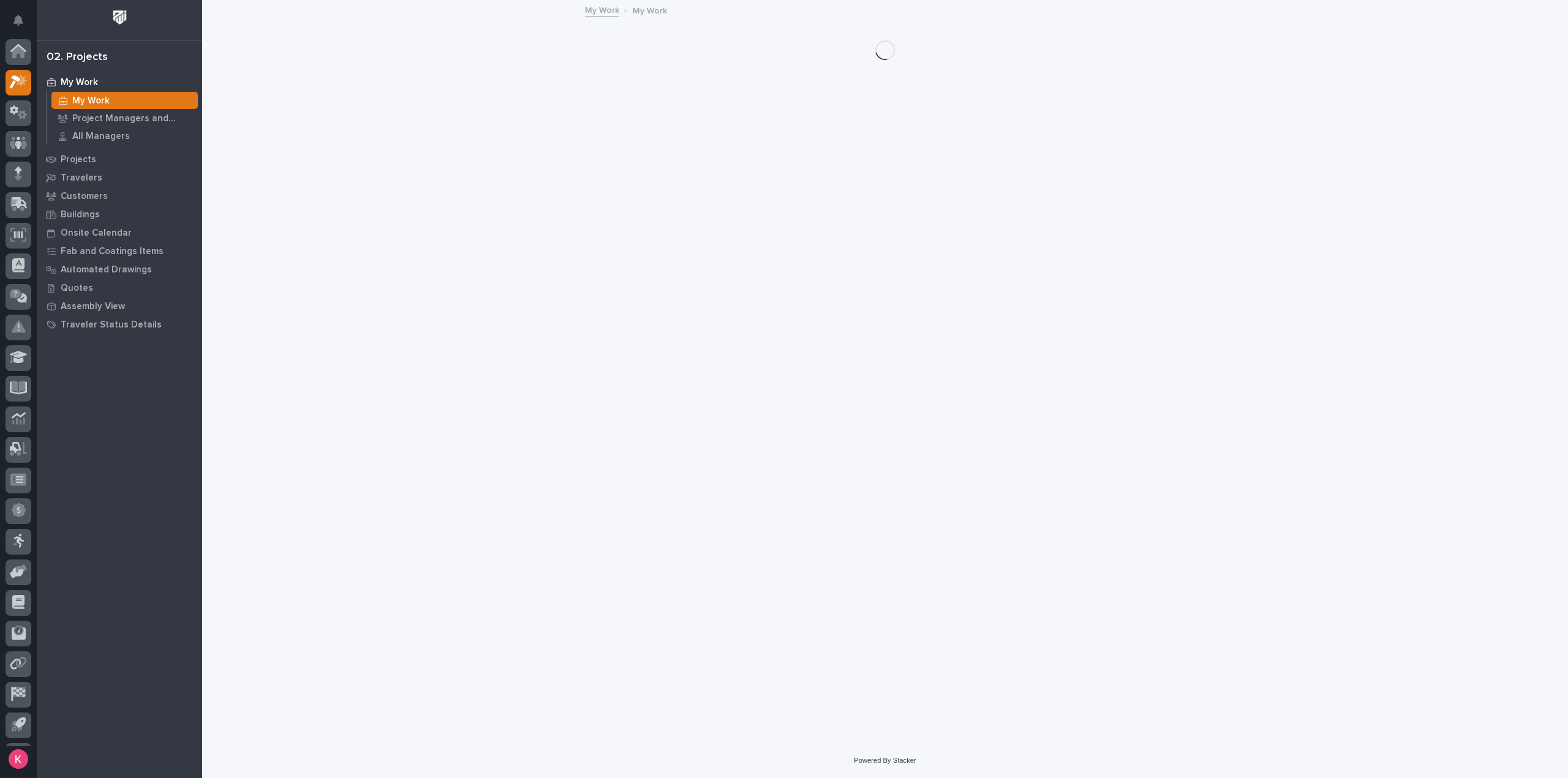
scroll to position [27, 0]
